Goal: Information Seeking & Learning: Understand process/instructions

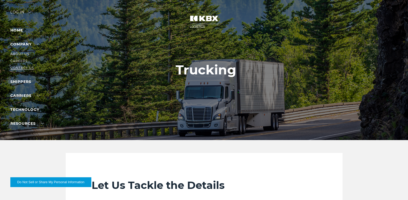
click at [23, 66] on link "Contact Us" at bounding box center [22, 68] width 24 height 4
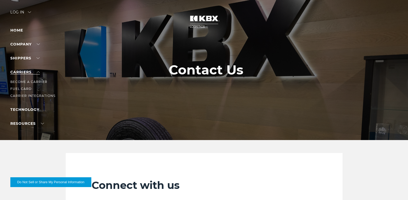
click at [28, 73] on link "Carriers" at bounding box center [24, 72] width 29 height 5
click at [26, 94] on link "Carrier Integrations" at bounding box center [32, 96] width 45 height 4
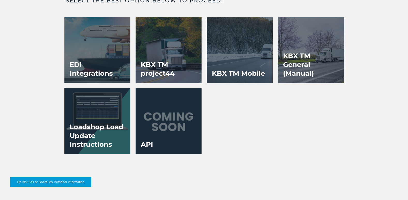
scroll to position [983, 0]
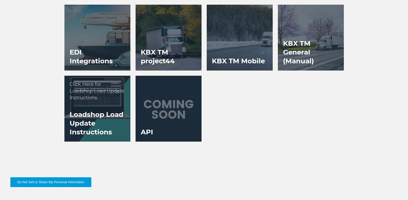
click at [81, 121] on h3 "Loadshop Load Update Instructions" at bounding box center [97, 123] width 66 height 37
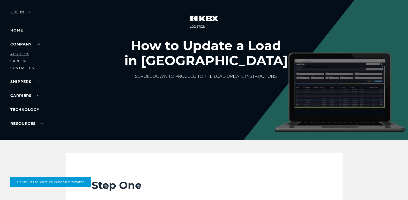
drag, startPoint x: 23, startPoint y: 53, endPoint x: 29, endPoint y: 53, distance: 6.2
click at [23, 53] on link "About Us" at bounding box center [19, 54] width 19 height 4
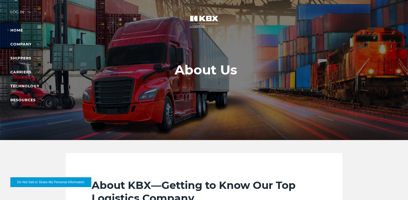
click at [30, 11] on div "Log in" at bounding box center [20, 14] width 21 height 8
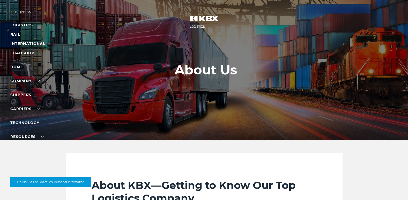
click at [20, 24] on link "LOGISTICS" at bounding box center [21, 25] width 23 height 5
click at [23, 103] on li "Contact Us" at bounding box center [32, 105] width 45 height 6
click at [31, 103] on link "Contact Us" at bounding box center [22, 105] width 24 height 4
